Goal: Transaction & Acquisition: Purchase product/service

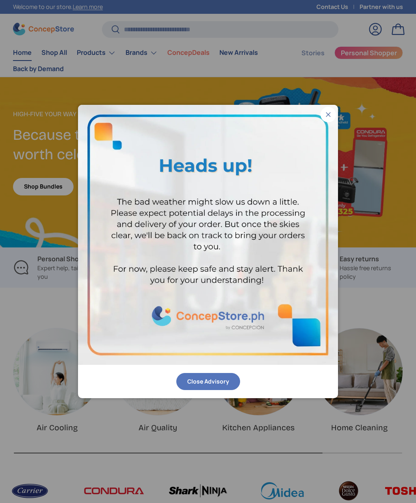
scroll to position [1603, 2801]
click at [326, 123] on img at bounding box center [208, 235] width 260 height 260
click at [324, 115] on button "Close" at bounding box center [328, 114] width 15 height 15
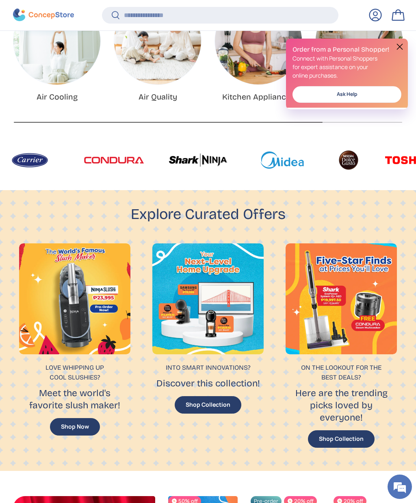
scroll to position [353, 0]
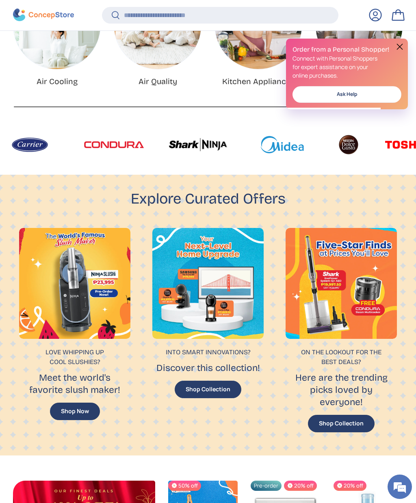
click at [168, 147] on img at bounding box center [198, 145] width 60 height 24
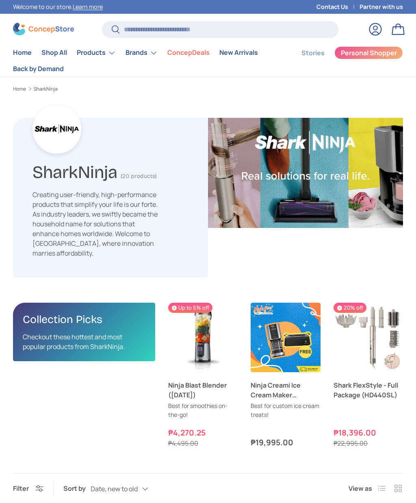
scroll to position [1681, 2102]
click at [277, 388] on link "Ninja Creami Ice Cream Maker (NC300)" at bounding box center [286, 390] width 70 height 20
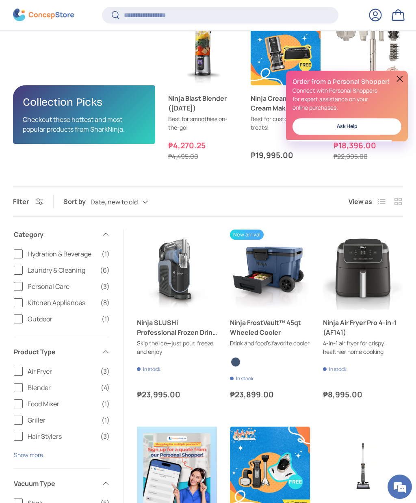
scroll to position [290, 0]
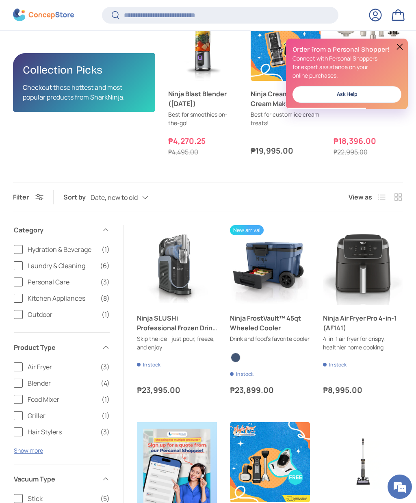
click at [177, 328] on link "Ninja SLUSHi Professional Frozen Drink Maker" at bounding box center [177, 323] width 80 height 20
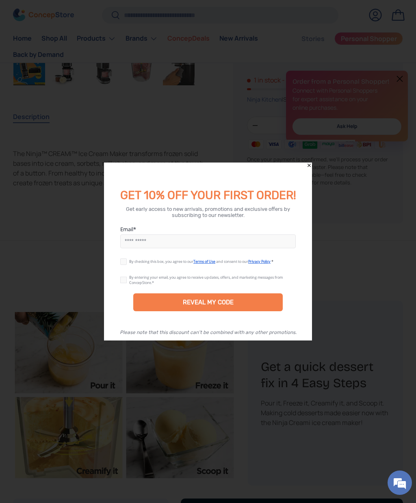
scroll to position [465, 0]
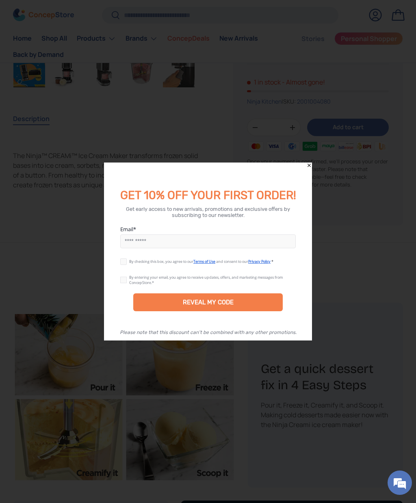
click at [172, 241] on input "Email" at bounding box center [208, 242] width 176 height 14
type input "**********"
click at [124, 263] on label at bounding box center [124, 260] width 9 height 7
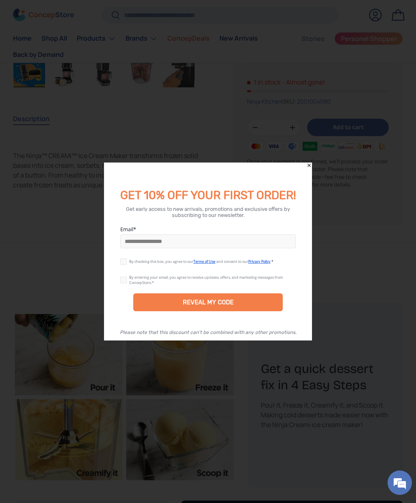
click at [124, 278] on label at bounding box center [124, 278] width 9 height 7
click at [207, 302] on div "REVEAL MY CODE" at bounding box center [208, 302] width 51 height 7
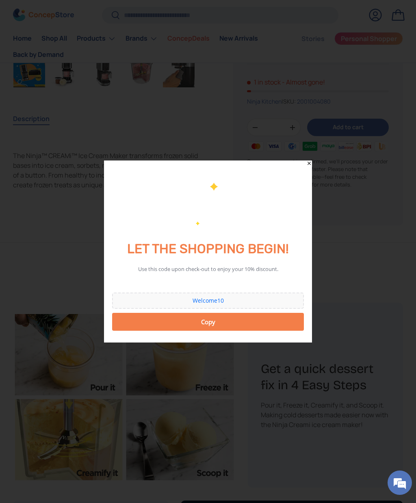
click at [215, 324] on div "Copy" at bounding box center [207, 322] width 181 height 16
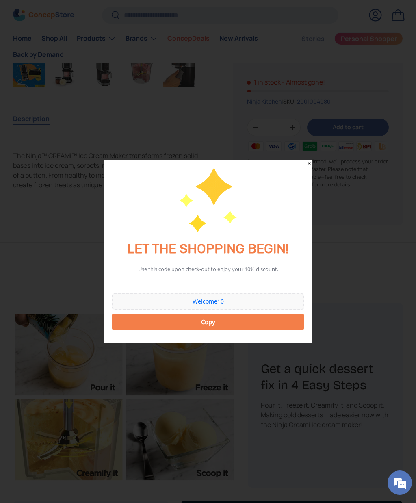
click at [311, 164] on icon "Close" at bounding box center [309, 164] width 6 height 6
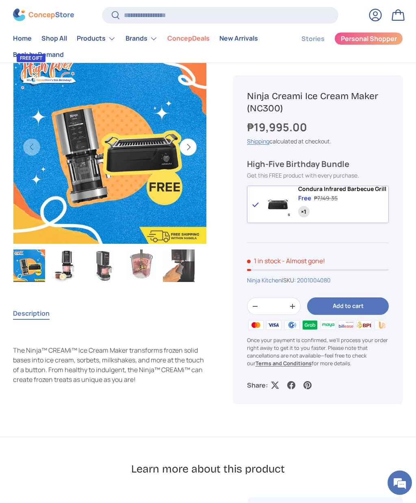
scroll to position [263, 0]
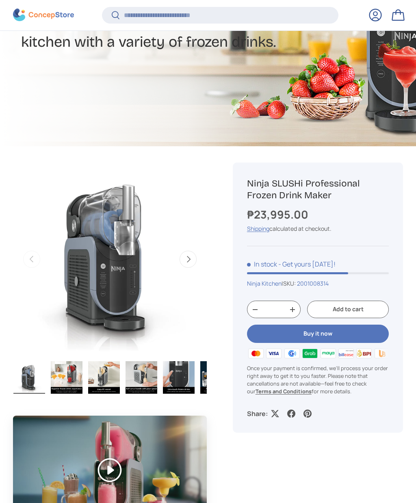
scroll to position [202, 0]
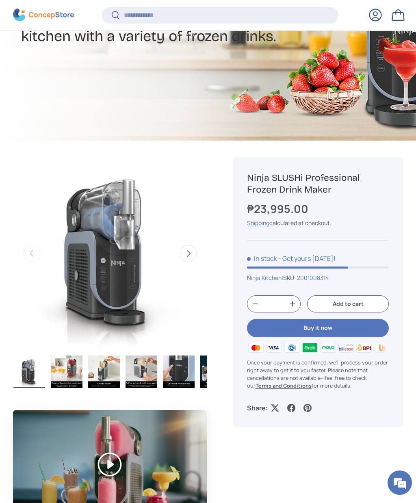
click at [354, 301] on button "Add to cart" at bounding box center [348, 303] width 82 height 17
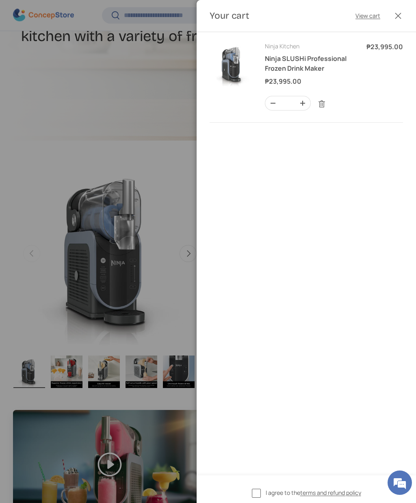
scroll to position [0, 0]
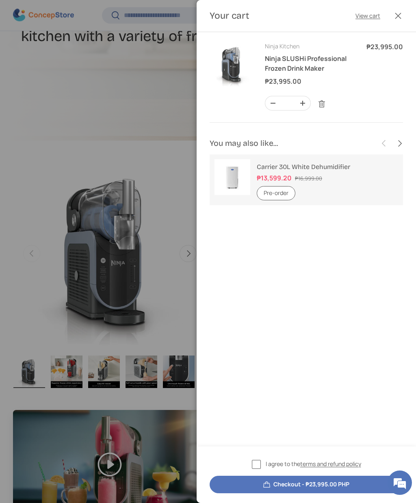
click at [258, 464] on label "I agree to the terms and refund policy" at bounding box center [306, 464] width 109 height 9
click at [317, 481] on button "Checkout - ₱23,995.00 PHP" at bounding box center [306, 484] width 193 height 17
